Goal: Complete application form

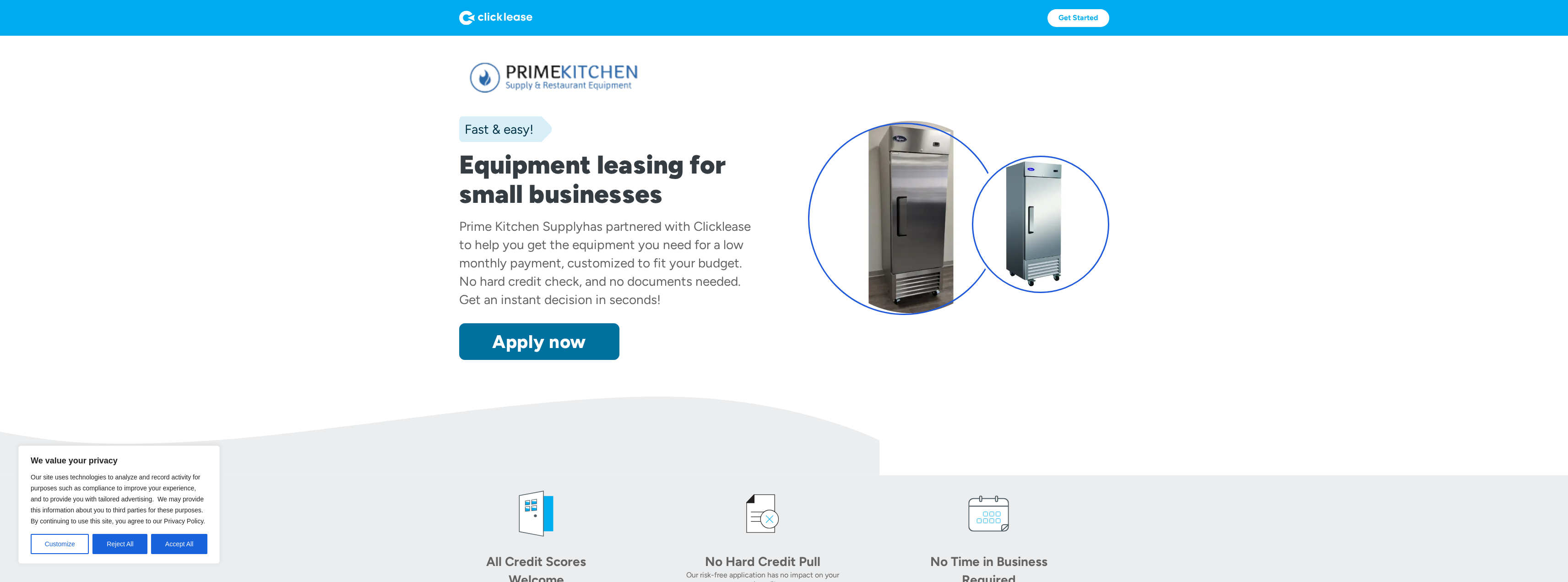
click at [562, 343] on link "Apply now" at bounding box center [539, 342] width 160 height 37
